Goal: Task Accomplishment & Management: Use online tool/utility

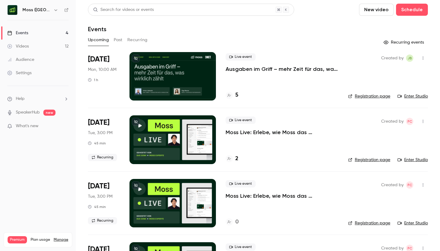
click at [248, 69] on p "Ausgaben im Griff – mehr Zeit für das, was wirklich zählt" at bounding box center [281, 68] width 113 height 7
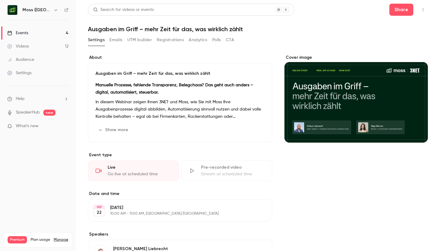
click at [143, 38] on button "UTM builder" at bounding box center [139, 40] width 25 height 10
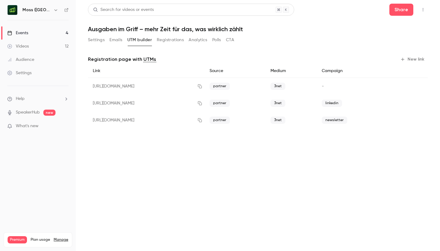
click at [100, 40] on button "Settings" at bounding box center [96, 40] width 17 height 10
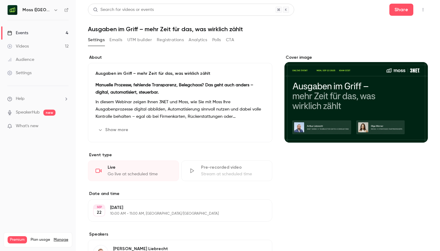
click at [171, 39] on button "Registrations" at bounding box center [170, 40] width 27 height 10
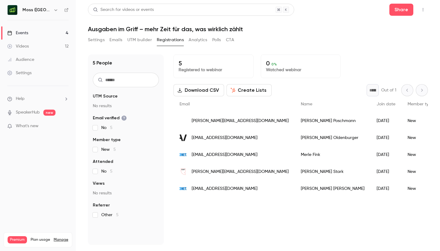
click at [207, 89] on button "Download CSV" at bounding box center [198, 90] width 51 height 12
drag, startPoint x: 143, startPoint y: 41, endPoint x: 269, endPoint y: 48, distance: 126.0
click at [269, 49] on section "Settings Emails UTM builder Registrations Analytics Polls CTA 5 People UTM Sour…" at bounding box center [258, 140] width 340 height 210
copy div "[PERSON_NAME][EMAIL_ADDRESS][DOMAIN_NAME]"
drag, startPoint x: 261, startPoint y: 121, endPoint x: 188, endPoint y: 122, distance: 72.4
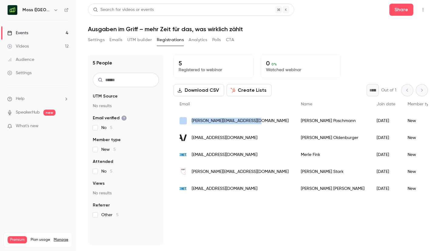
click at [188, 122] on div "[PERSON_NAME][EMAIL_ADDRESS][DOMAIN_NAME]" at bounding box center [233, 120] width 121 height 17
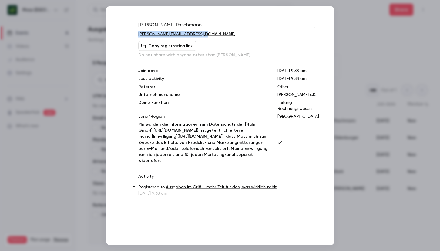
copy link "[PERSON_NAME][EMAIL_ADDRESS][DOMAIN_NAME]"
drag, startPoint x: 210, startPoint y: 35, endPoint x: 168, endPoint y: 0, distance: 54.9
click at [137, 34] on div "[PERSON_NAME] [EMAIL_ADDRESS][DOMAIN_NAME] Copy registration link Do not share …" at bounding box center [220, 108] width 198 height 175
drag, startPoint x: 399, startPoint y: 58, endPoint x: 234, endPoint y: 136, distance: 182.4
click at [237, 139] on div "[PERSON_NAME] [EMAIL_ADDRESS][DOMAIN_NAME] Copy registration link Do not share …" at bounding box center [220, 125] width 440 height 251
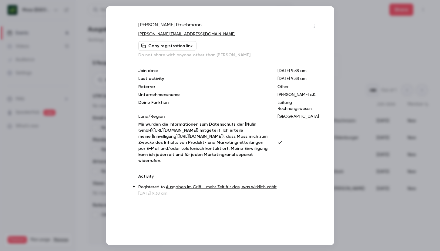
scroll to position [7, 0]
click at [359, 70] on div at bounding box center [220, 125] width 440 height 251
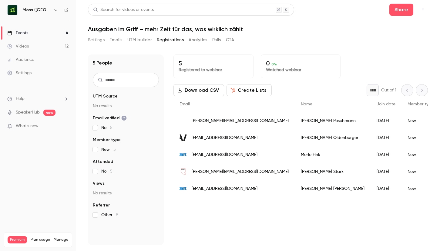
drag, startPoint x: 359, startPoint y: 70, endPoint x: 344, endPoint y: 18, distance: 54.4
click at [359, 70] on div "5 Registered to webinar 0 0 % Watched webinar" at bounding box center [300, 67] width 254 height 24
copy div "[EMAIL_ADDRESS][DOMAIN_NAME]"
copy span "[EMAIL_ADDRESS][DOMAIN_NAME]"
drag, startPoint x: 252, startPoint y: 137, endPoint x: 189, endPoint y: 138, distance: 62.4
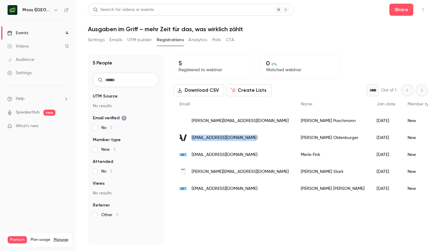
click at [189, 138] on div "[EMAIL_ADDRESS][DOMAIN_NAME]" at bounding box center [233, 137] width 121 height 17
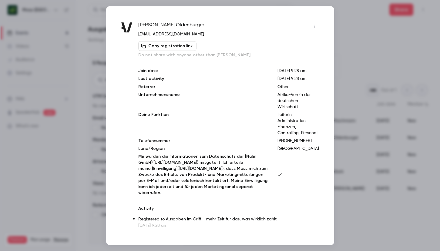
click at [331, 71] on div "[PERSON_NAME] [EMAIL_ADDRESS][DOMAIN_NAME] Copy registration link Do not share …" at bounding box center [220, 125] width 228 height 239
click at [357, 65] on div at bounding box center [220, 125] width 440 height 251
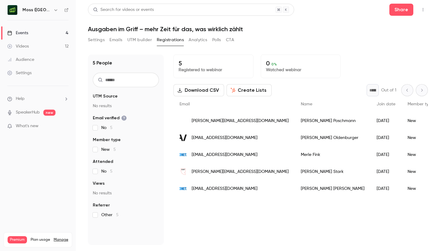
click at [140, 38] on button "UTM builder" at bounding box center [139, 40] width 25 height 10
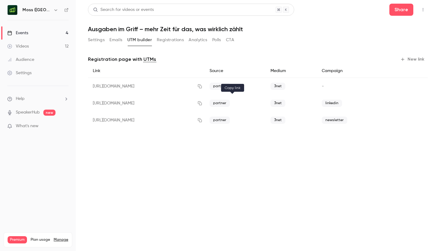
click at [202, 105] on icon "button" at bounding box center [199, 103] width 5 height 4
click at [178, 39] on button "Registrations" at bounding box center [170, 40] width 27 height 10
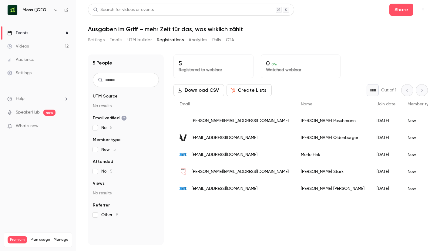
click at [200, 38] on button "Analytics" at bounding box center [197, 40] width 19 height 10
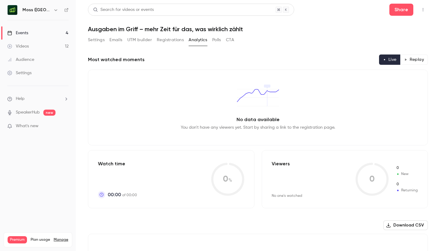
click at [217, 38] on button "Polls" at bounding box center [216, 40] width 9 height 10
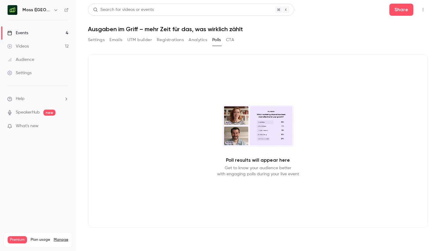
click at [230, 38] on button "CTA" at bounding box center [230, 40] width 8 height 10
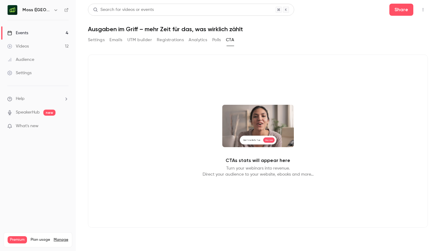
click at [146, 39] on button "UTM builder" at bounding box center [139, 40] width 25 height 10
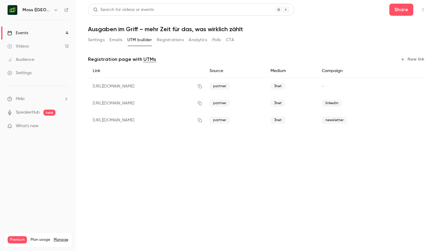
click at [171, 38] on button "Registrations" at bounding box center [170, 40] width 27 height 10
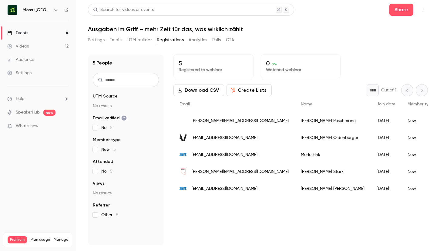
click at [145, 39] on button "UTM builder" at bounding box center [139, 40] width 25 height 10
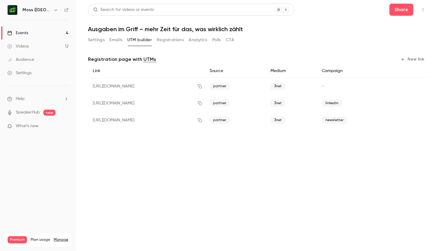
click at [147, 58] on link "UTMs" at bounding box center [149, 59] width 13 height 7
drag, startPoint x: 90, startPoint y: 37, endPoint x: 98, endPoint y: 36, distance: 7.9
click at [91, 36] on button "Settings" at bounding box center [96, 40] width 17 height 10
